Goal: Task Accomplishment & Management: Manage account settings

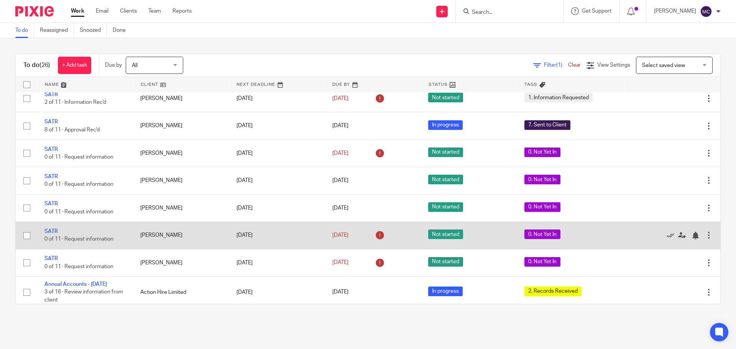
scroll to position [153, 0]
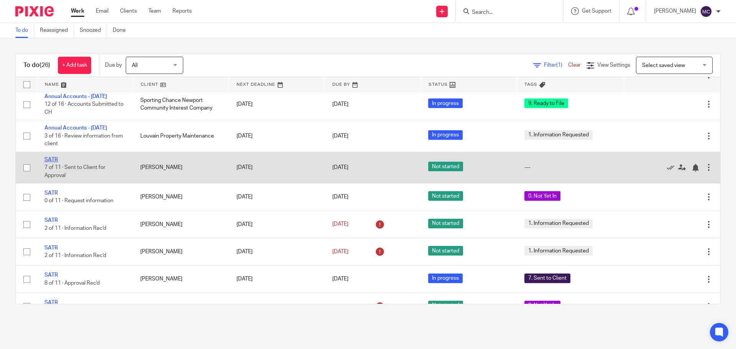
click at [54, 162] on link "SATR" at bounding box center [50, 159] width 13 height 5
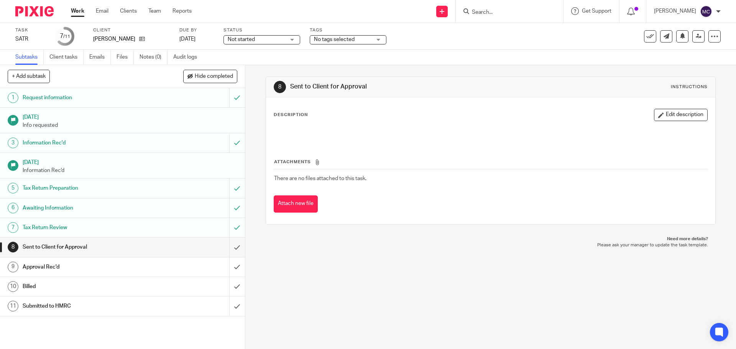
click at [380, 38] on div "No tags selected" at bounding box center [348, 39] width 77 height 9
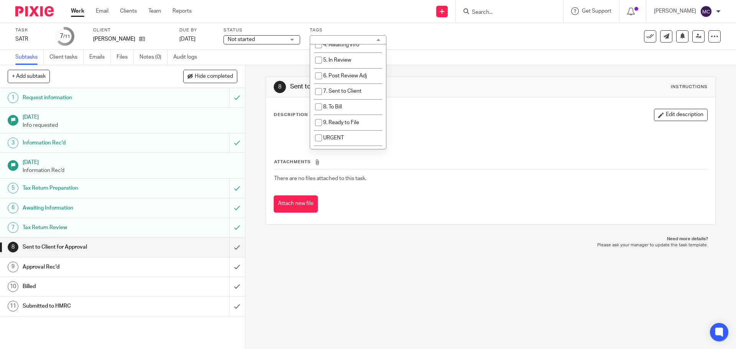
scroll to position [91, 0]
click at [331, 80] on li "7. Sent to Client" at bounding box center [348, 78] width 76 height 16
checkbox input "true"
click at [293, 39] on div "Not started Not started" at bounding box center [261, 39] width 77 height 9
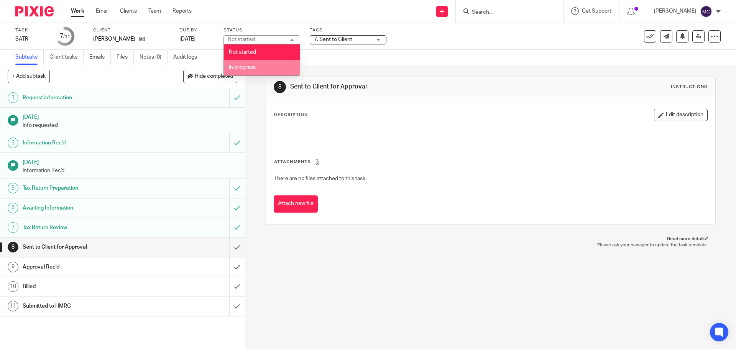
click at [275, 66] on li "In progress" at bounding box center [262, 68] width 76 height 16
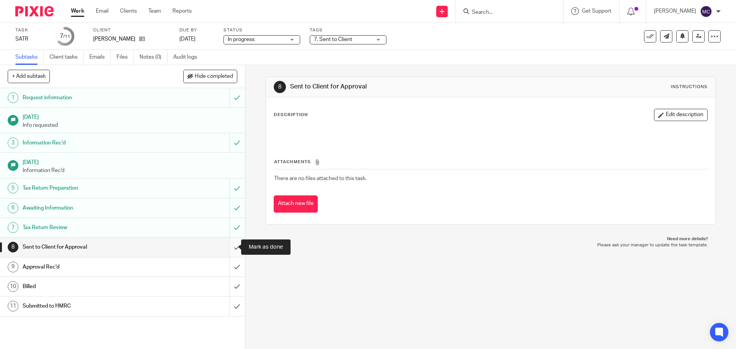
click at [228, 246] on input "submit" at bounding box center [122, 247] width 245 height 19
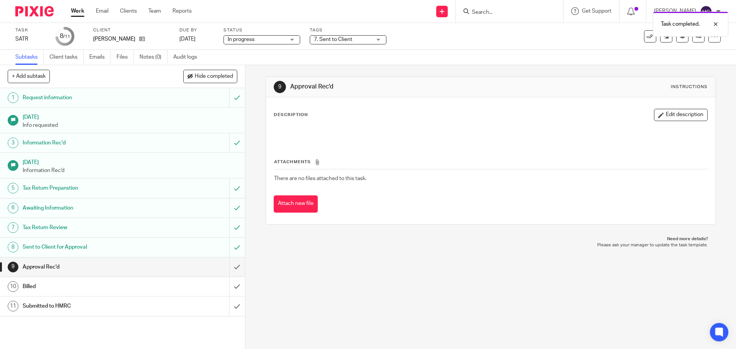
click at [75, 12] on link "Work" at bounding box center [77, 11] width 13 height 8
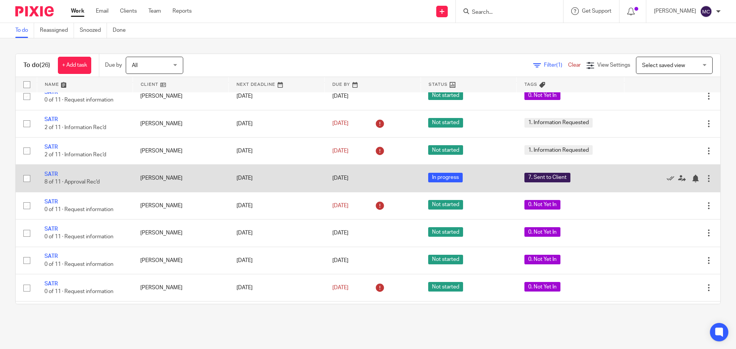
scroll to position [268, 0]
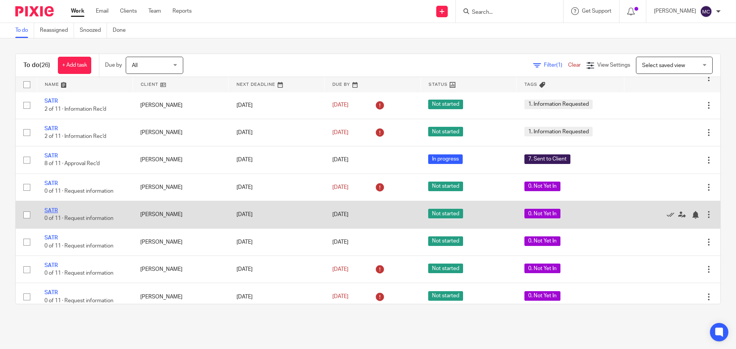
click at [48, 213] on link "SATR" at bounding box center [50, 210] width 13 height 5
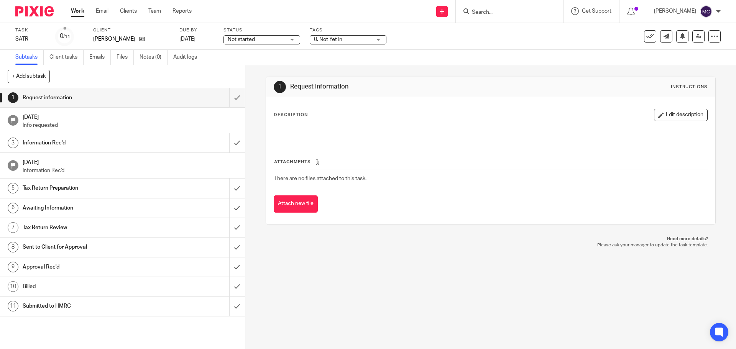
click at [379, 37] on div "0. Not Yet In" at bounding box center [348, 39] width 77 height 9
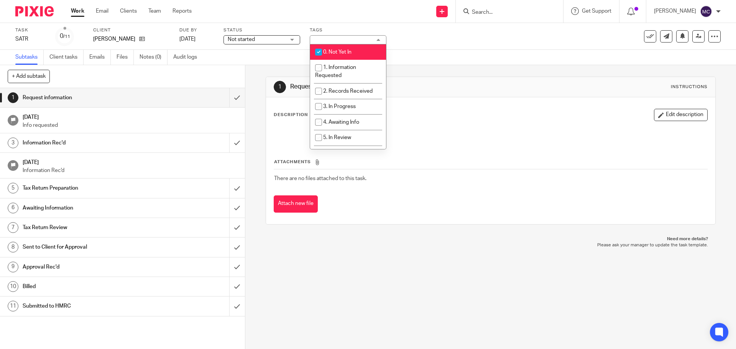
click at [326, 48] on li "0. Not Yet In" at bounding box center [348, 52] width 76 height 16
checkbox input "false"
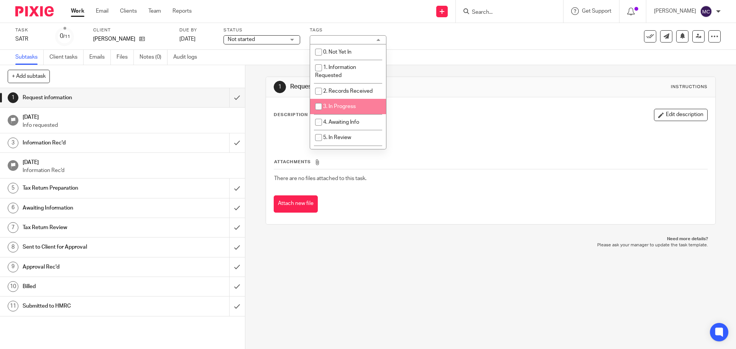
click at [332, 105] on span "3. In Progress" at bounding box center [339, 106] width 33 height 5
checkbox input "true"
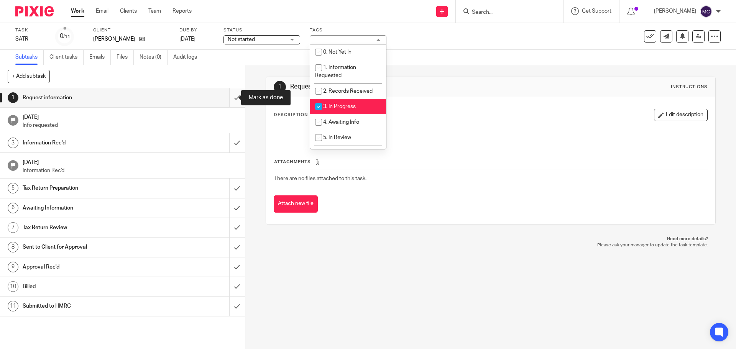
click at [230, 97] on input "submit" at bounding box center [122, 97] width 245 height 19
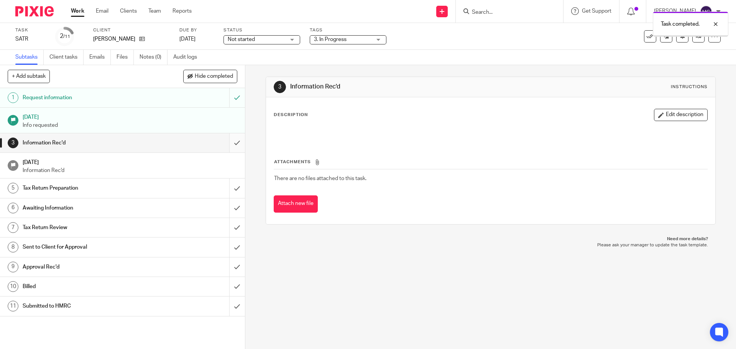
click at [231, 141] on input "submit" at bounding box center [122, 142] width 245 height 19
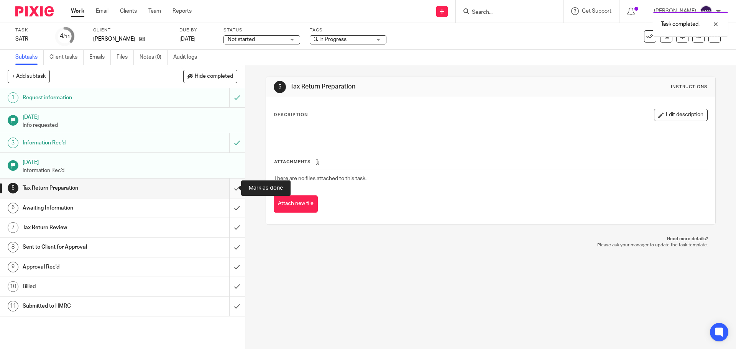
click at [230, 187] on input "submit" at bounding box center [122, 188] width 245 height 19
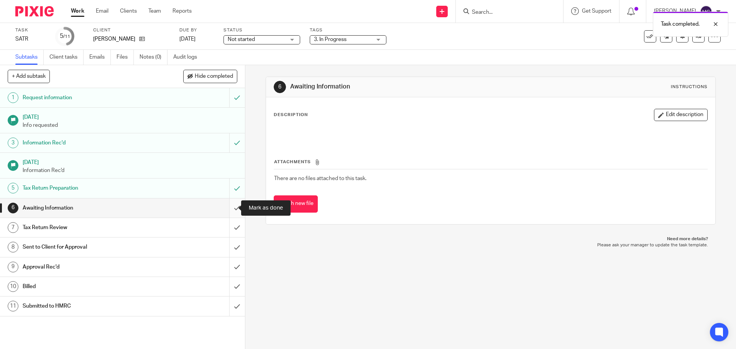
click at [229, 207] on input "submit" at bounding box center [122, 207] width 245 height 19
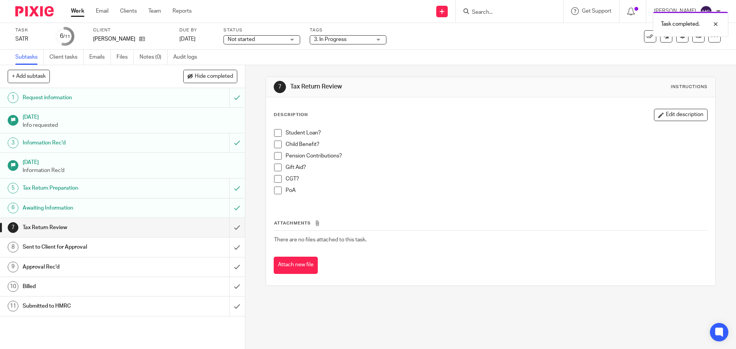
click at [293, 38] on div "Not started Not started" at bounding box center [261, 39] width 77 height 9
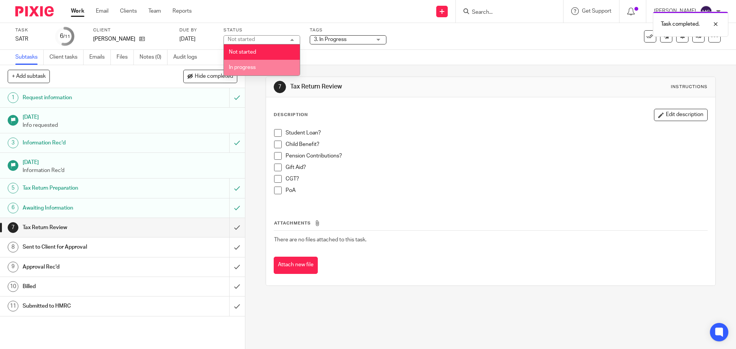
click at [276, 67] on li "In progress" at bounding box center [262, 68] width 76 height 16
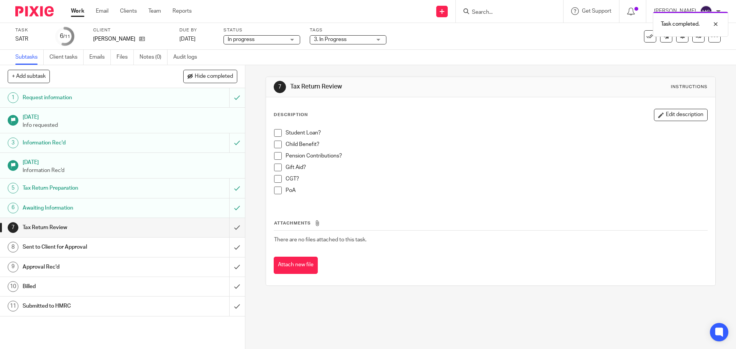
click at [75, 10] on link "Work" at bounding box center [77, 11] width 13 height 8
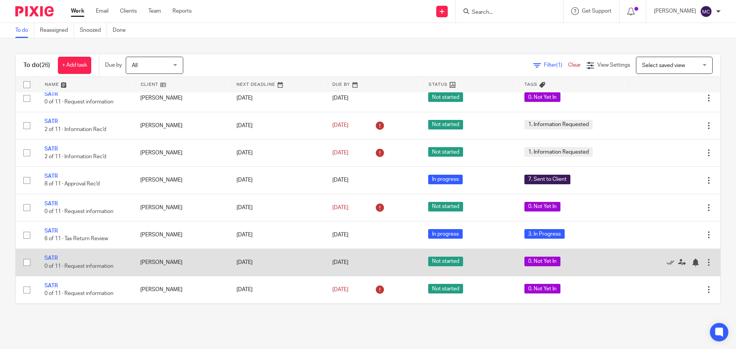
scroll to position [307, 0]
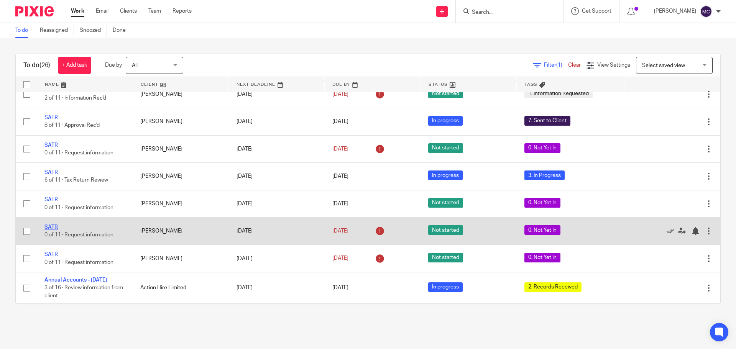
click at [52, 230] on link "SATR" at bounding box center [50, 227] width 13 height 5
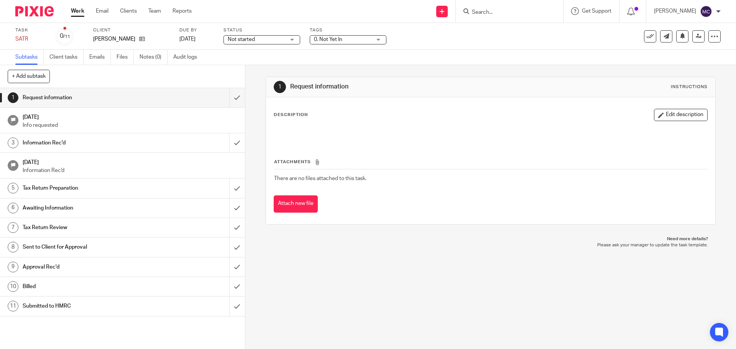
click at [380, 36] on div "0. Not Yet In" at bounding box center [348, 39] width 77 height 9
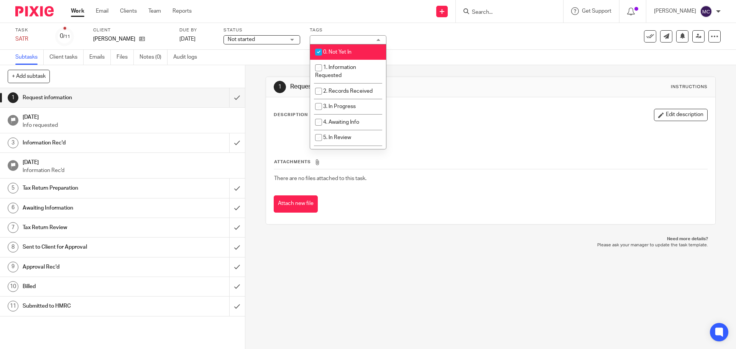
click at [329, 48] on li "0. Not Yet In" at bounding box center [348, 52] width 76 height 16
checkbox input "false"
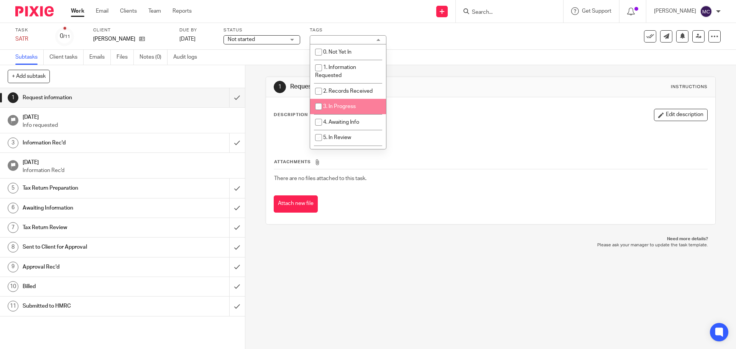
click at [330, 107] on span "3. In Progress" at bounding box center [339, 106] width 33 height 5
checkbox input "true"
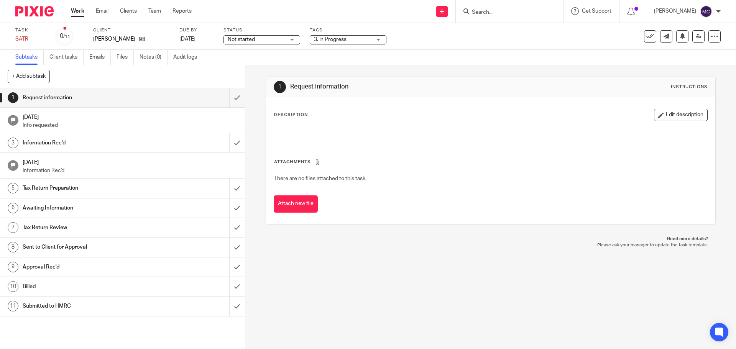
click at [291, 38] on div "Not started Not started" at bounding box center [261, 39] width 77 height 9
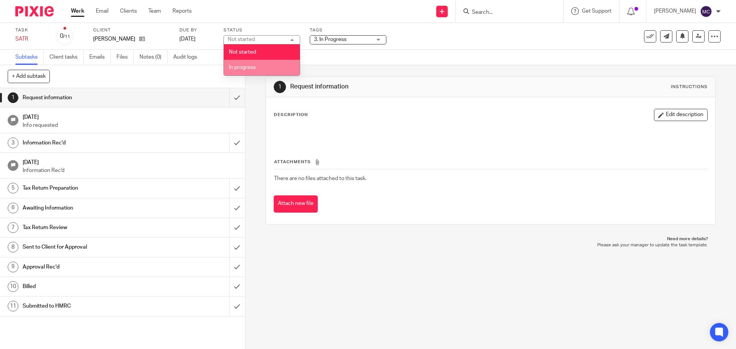
click at [236, 67] on span "In progress" at bounding box center [242, 67] width 27 height 5
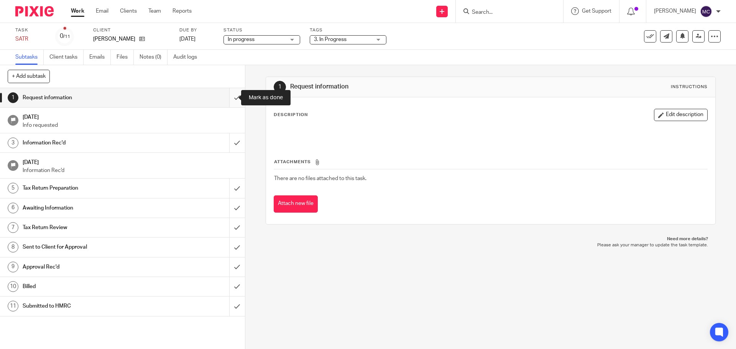
click at [230, 100] on input "submit" at bounding box center [122, 97] width 245 height 19
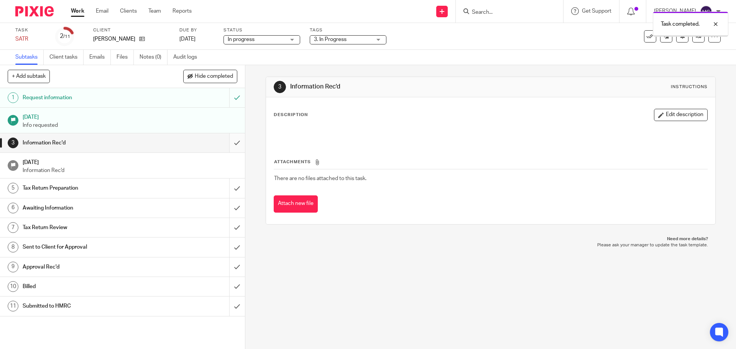
click at [231, 143] on input "submit" at bounding box center [122, 142] width 245 height 19
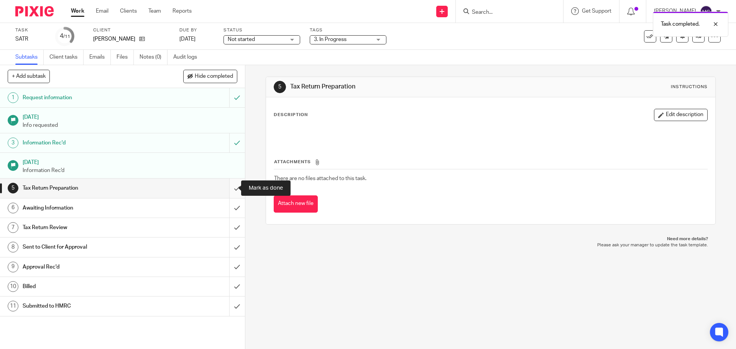
click at [233, 190] on input "submit" at bounding box center [122, 188] width 245 height 19
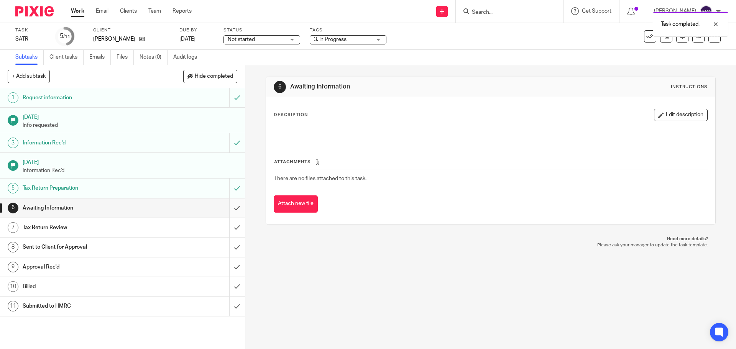
click at [228, 206] on input "submit" at bounding box center [122, 207] width 245 height 19
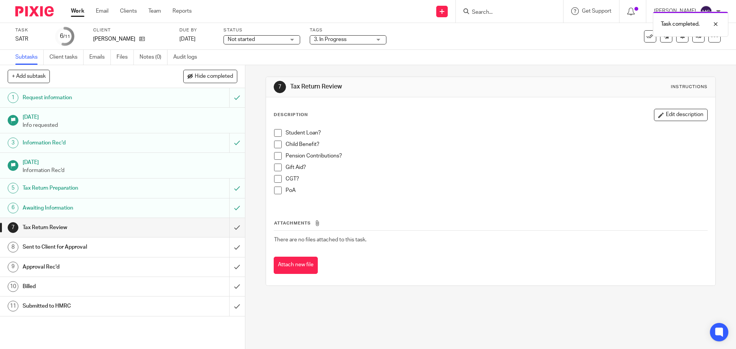
click at [79, 13] on link "Work" at bounding box center [77, 11] width 13 height 8
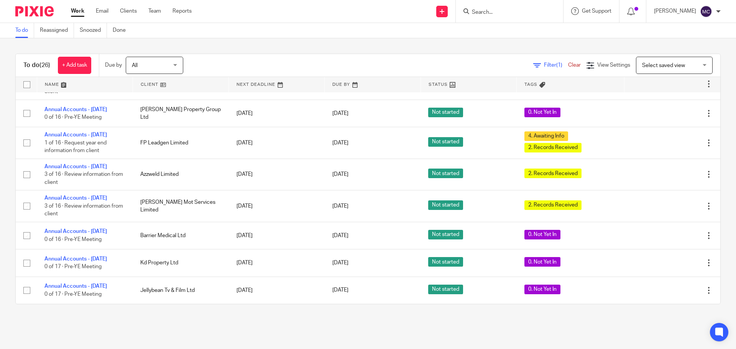
scroll to position [550, 0]
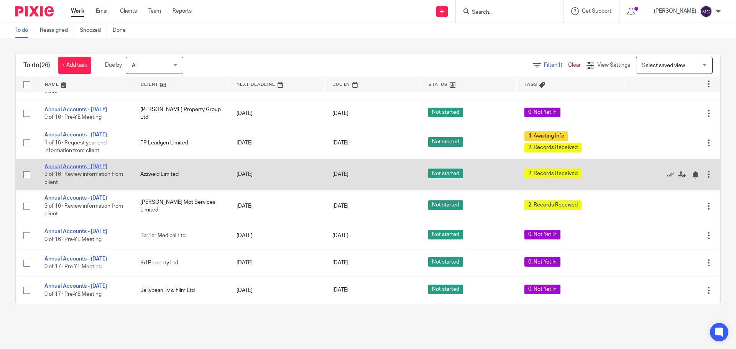
click at [78, 167] on link "Annual Accounts - [DATE]" at bounding box center [75, 166] width 62 height 5
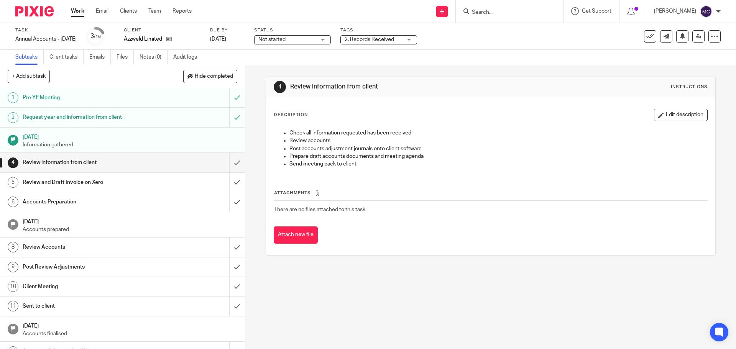
click at [417, 37] on div "2. Records Received" at bounding box center [378, 39] width 77 height 9
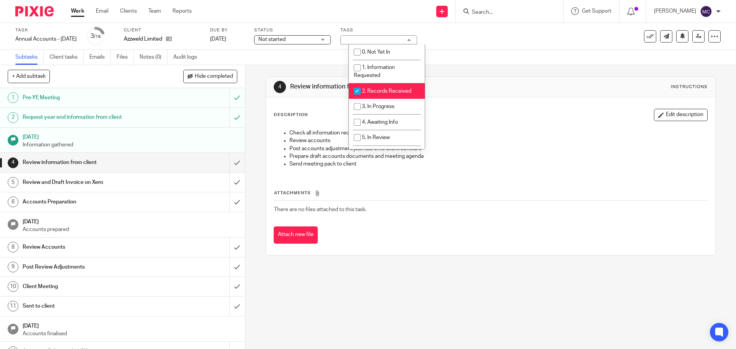
drag, startPoint x: 368, startPoint y: 90, endPoint x: 369, endPoint y: 96, distance: 6.2
click at [367, 90] on span "2. Records Received" at bounding box center [386, 91] width 49 height 5
checkbox input "false"
click at [369, 104] on span "3. In Progress" at bounding box center [378, 106] width 33 height 5
checkbox input "true"
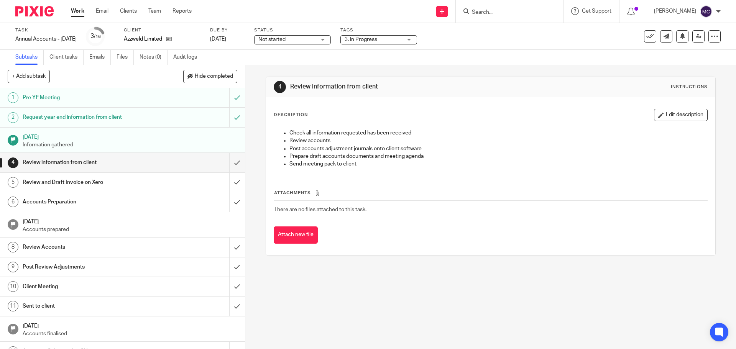
click at [331, 39] on div "Not started Not started" at bounding box center [292, 39] width 77 height 9
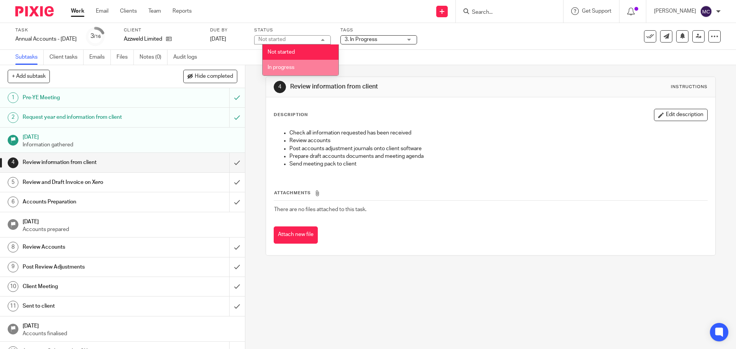
click at [318, 66] on li "In progress" at bounding box center [300, 68] width 76 height 16
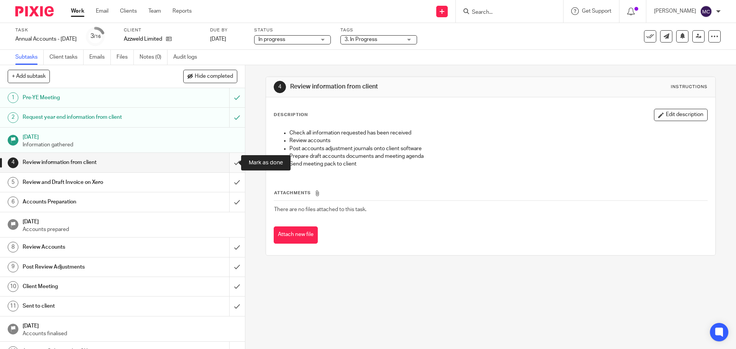
click at [230, 161] on input "submit" at bounding box center [122, 162] width 245 height 19
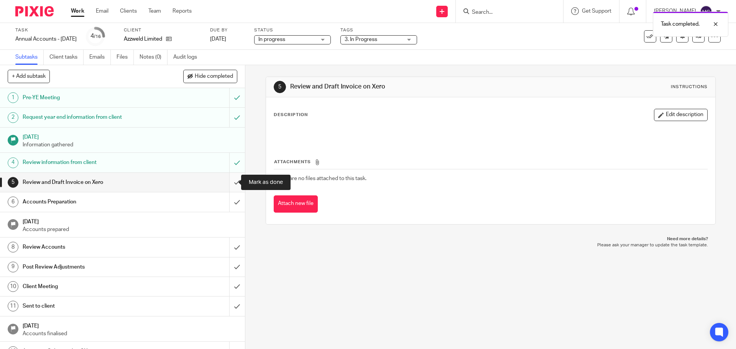
click at [230, 181] on input "submit" at bounding box center [122, 182] width 245 height 19
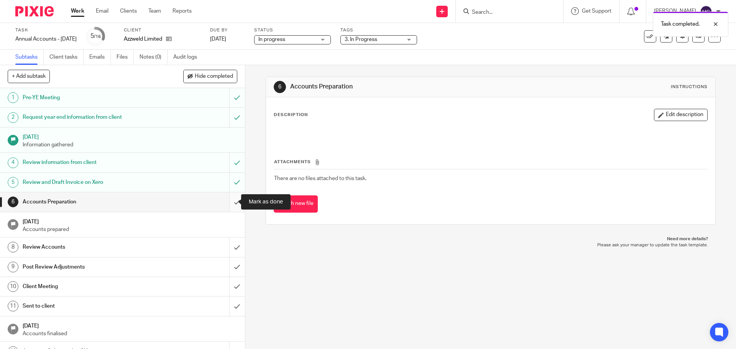
click at [231, 205] on input "submit" at bounding box center [122, 201] width 245 height 19
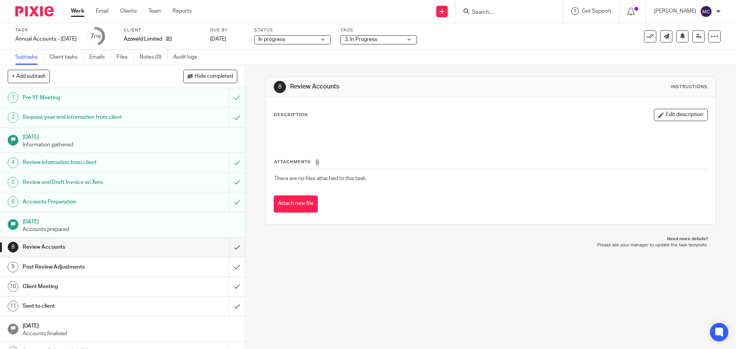
click at [77, 11] on link "Work" at bounding box center [77, 11] width 13 height 8
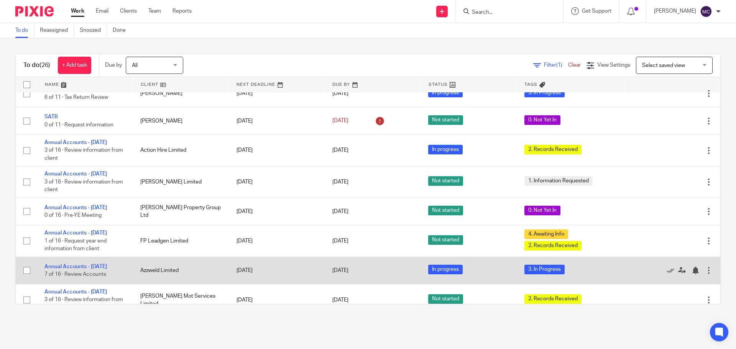
scroll to position [431, 0]
